Goal: Find specific page/section: Find specific page/section

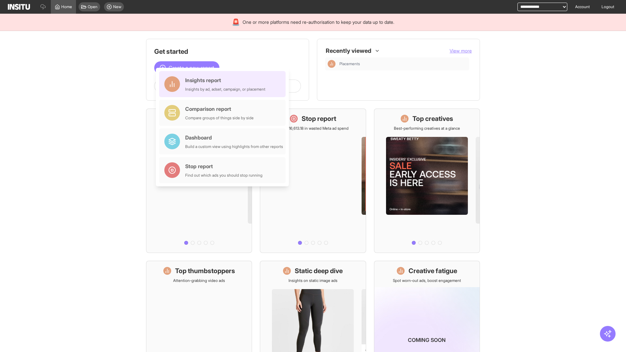
click at [224, 84] on div "Insights report Insights by ad, adset, campaign, or placement" at bounding box center [225, 84] width 80 height 16
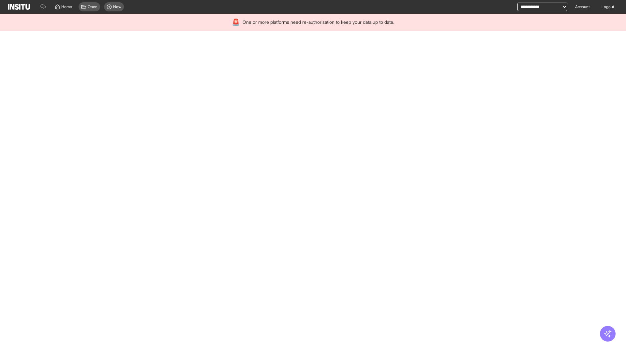
select select "**"
